Goal: Information Seeking & Learning: Learn about a topic

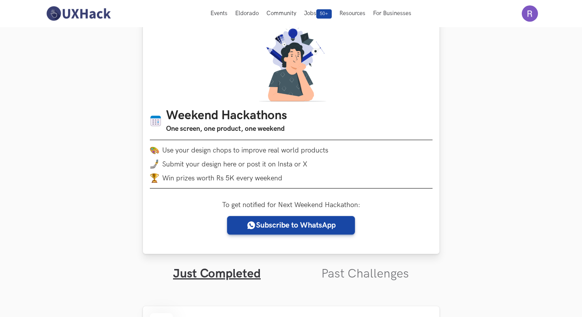
scroll to position [18, 0]
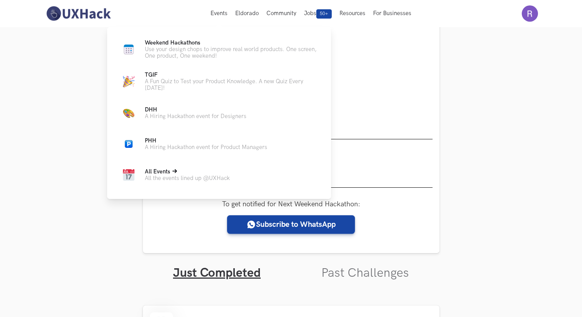
click at [165, 173] on span "All Events" at bounding box center [158, 171] width 26 height 7
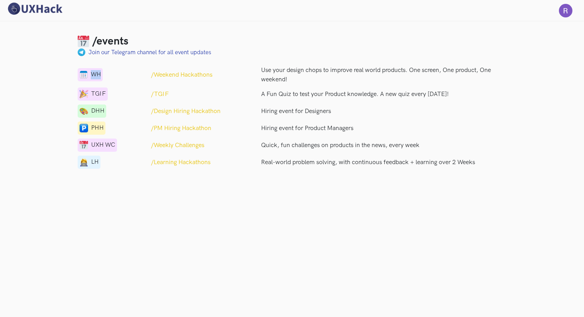
drag, startPoint x: 93, startPoint y: 71, endPoint x: 113, endPoint y: 73, distance: 20.5
click at [114, 73] on div "WH" at bounding box center [108, 75] width 73 height 14
click at [187, 111] on p "/Design Hiring Hackathon" at bounding box center [186, 111] width 70 height 9
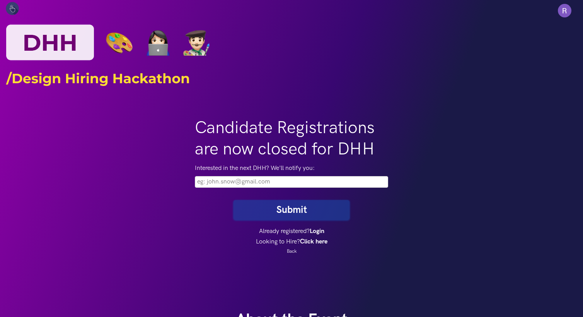
click at [66, 44] on img at bounding box center [291, 47] width 571 height 86
click at [10, 11] on img at bounding box center [12, 8] width 13 height 13
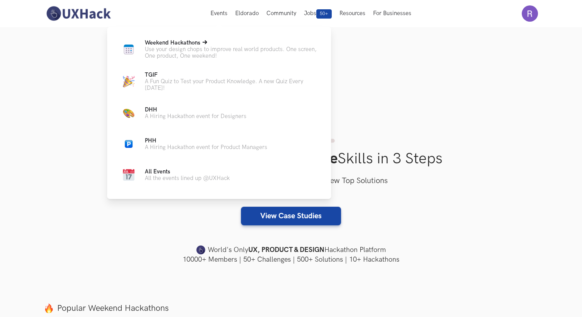
click at [187, 41] on span "Weekend Hackathons Live" at bounding box center [173, 42] width 56 height 7
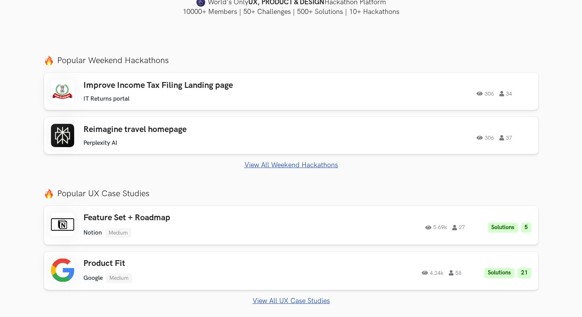
scroll to position [249, 0]
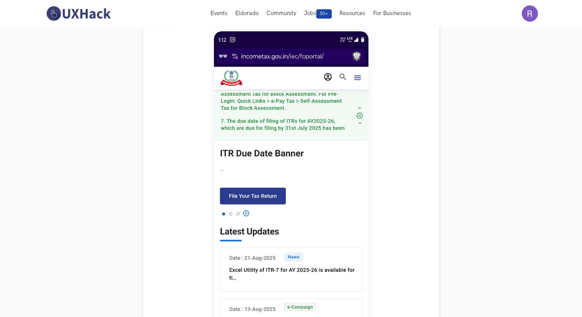
scroll to position [172, 0]
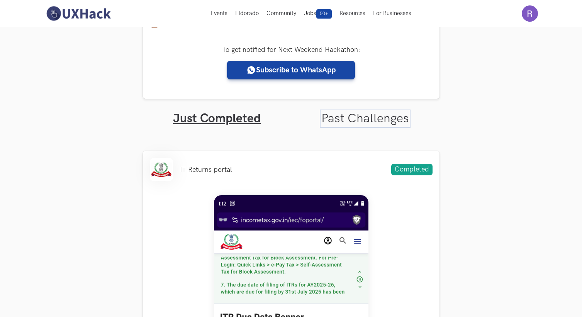
click at [351, 115] on link "Past Challenges" at bounding box center [366, 118] width 88 height 15
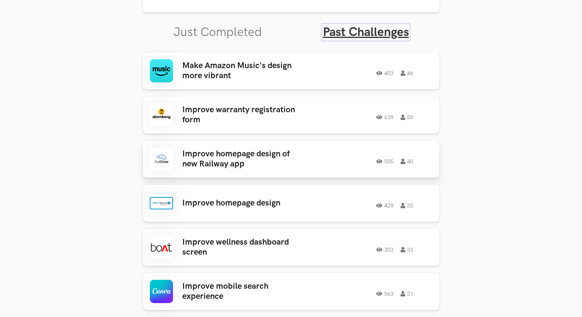
scroll to position [259, 0]
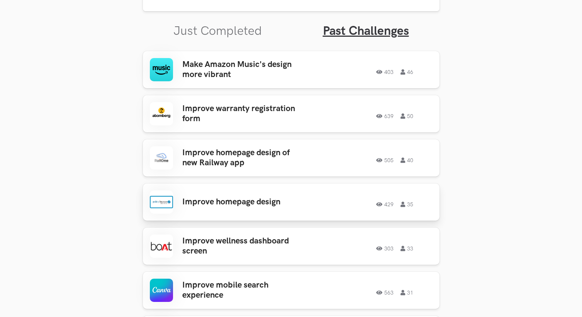
click at [249, 210] on div "Improve homepage design 429 35 429 35" at bounding box center [291, 201] width 283 height 23
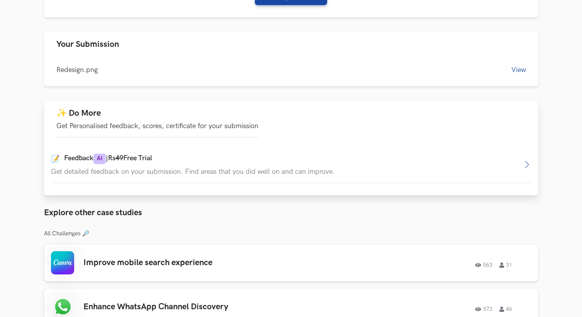
scroll to position [403, 0]
